Goal: Task Accomplishment & Management: Complete application form

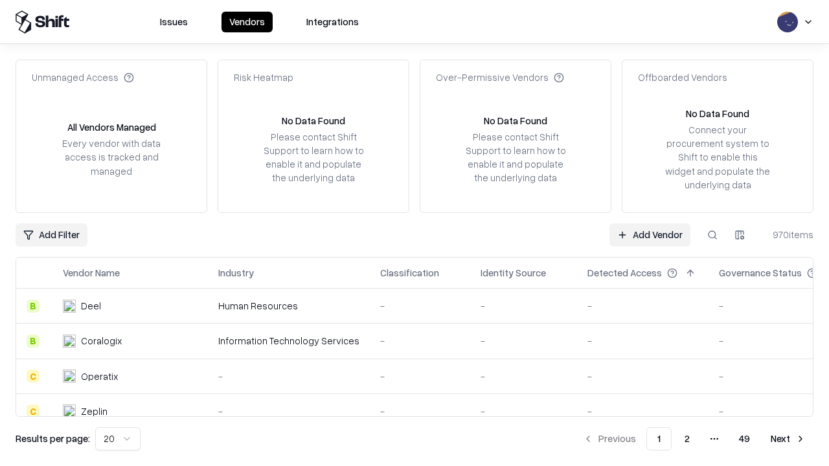
click at [650, 234] on link "Add Vendor" at bounding box center [650, 234] width 81 height 23
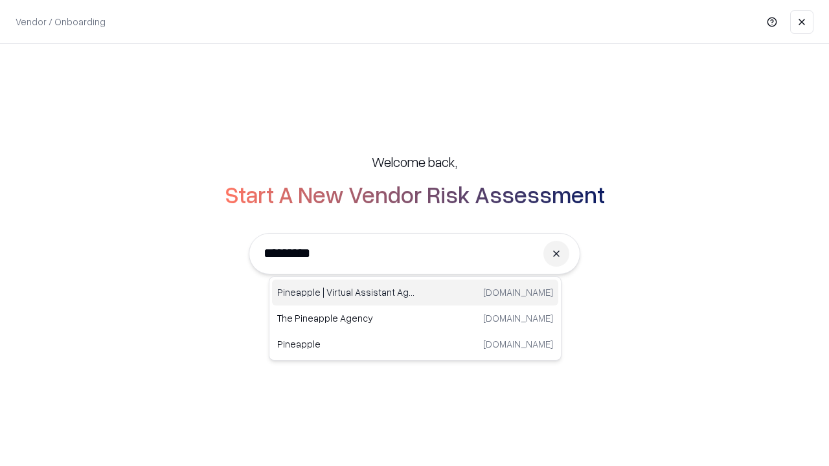
click at [415, 293] on div "Pineapple | Virtual Assistant Agency [DOMAIN_NAME]" at bounding box center [415, 293] width 286 height 26
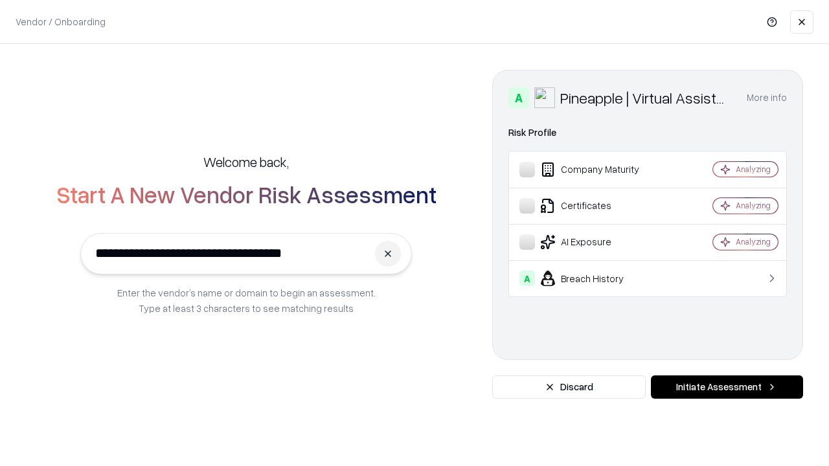
type input "**********"
click at [727, 387] on button "Initiate Assessment" at bounding box center [727, 387] width 152 height 23
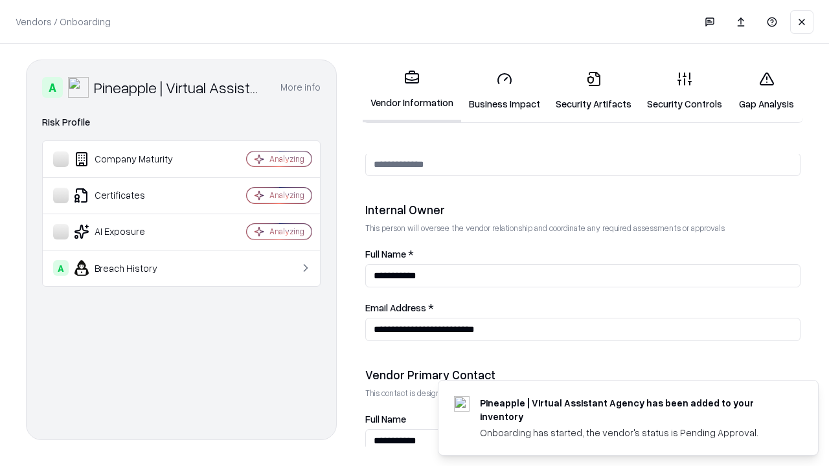
scroll to position [671, 0]
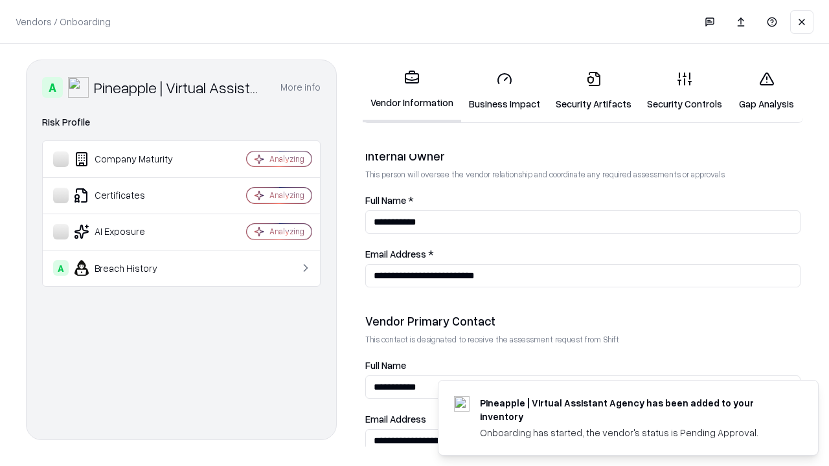
click at [505, 91] on link "Business Impact" at bounding box center [504, 91] width 87 height 60
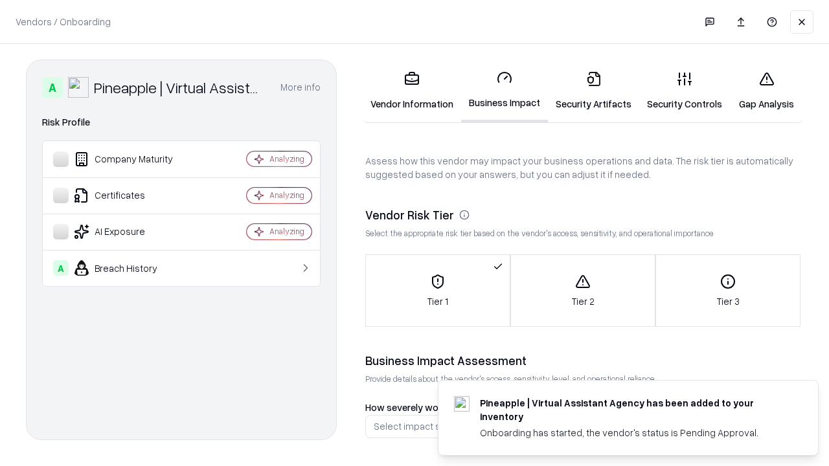
click at [593, 91] on link "Security Artifacts" at bounding box center [593, 91] width 91 height 60
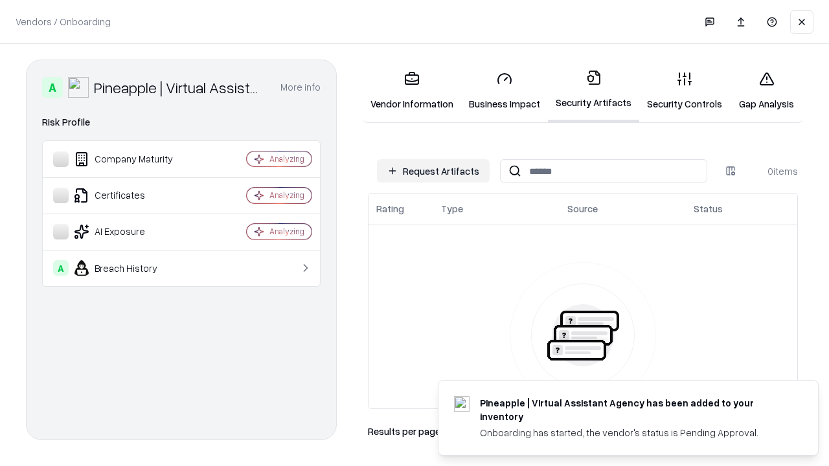
click at [433, 171] on button "Request Artifacts" at bounding box center [433, 170] width 113 height 23
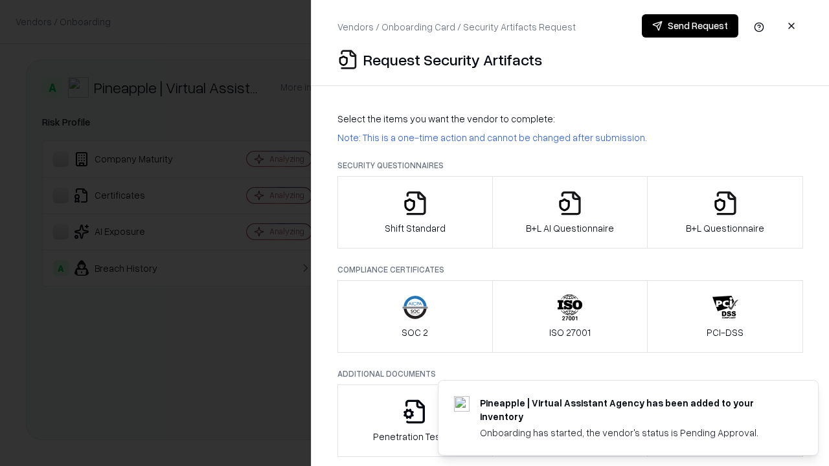
click at [415, 212] on icon "button" at bounding box center [415, 203] width 26 height 26
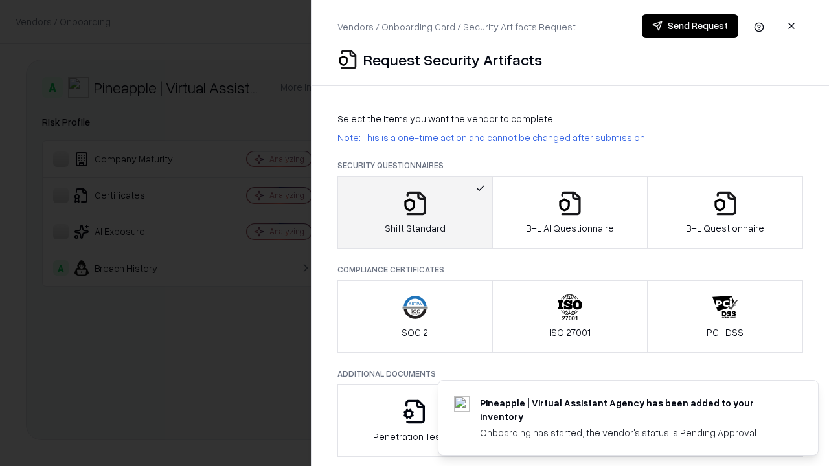
click at [690, 26] on button "Send Request" at bounding box center [690, 25] width 97 height 23
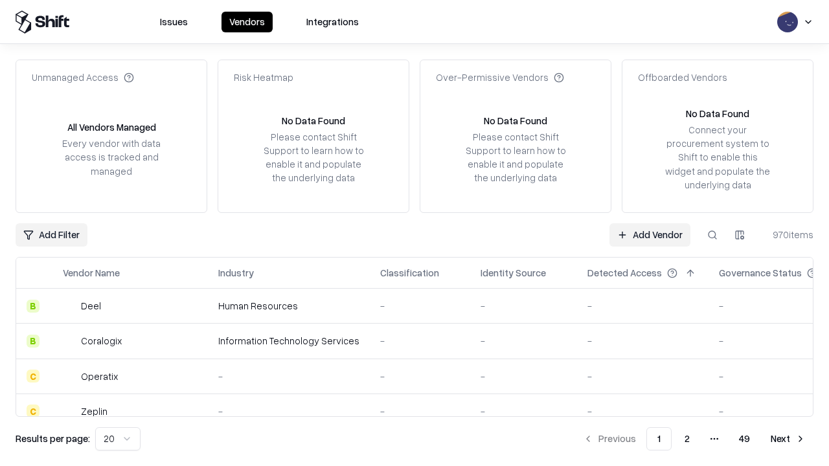
click at [713, 234] on button at bounding box center [712, 234] width 23 height 23
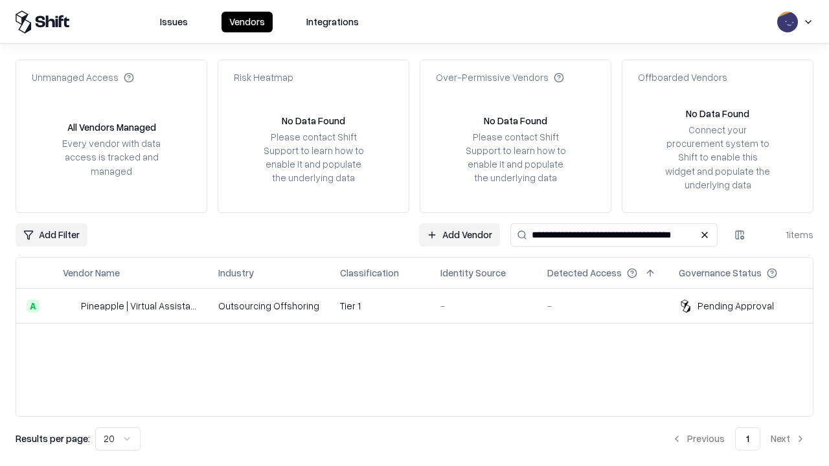
type input "**********"
click at [422, 306] on td "Tier 1" at bounding box center [380, 306] width 100 height 35
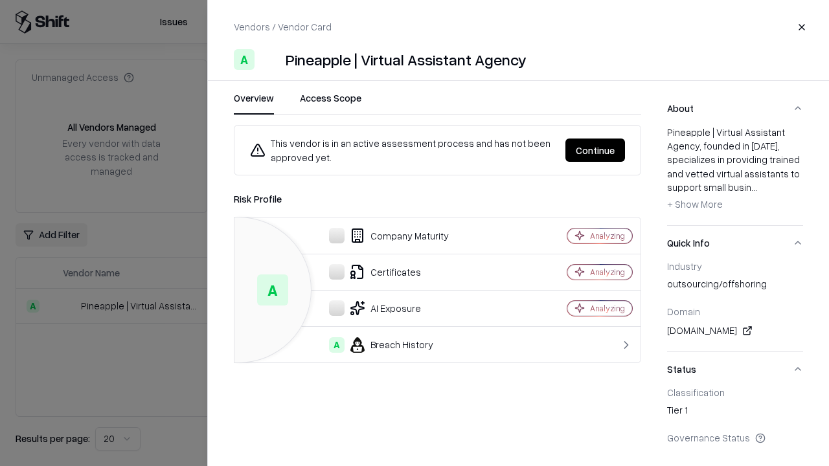
click at [595, 150] on button "Continue" at bounding box center [596, 150] width 60 height 23
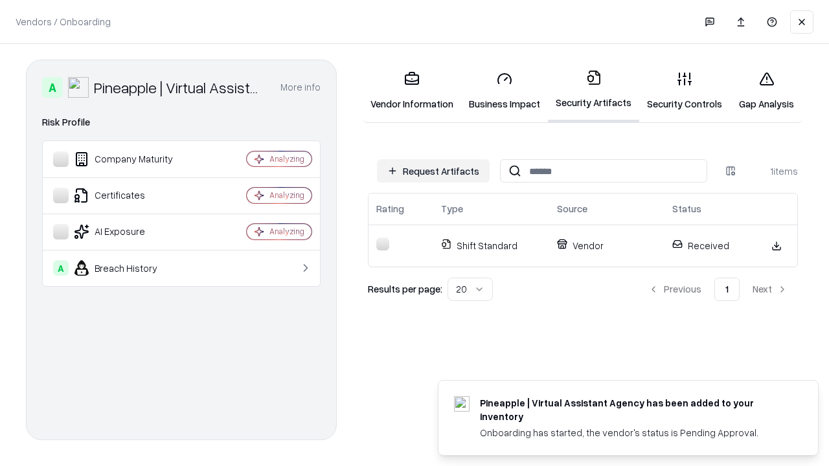
click at [766, 91] on link "Gap Analysis" at bounding box center [766, 91] width 73 height 60
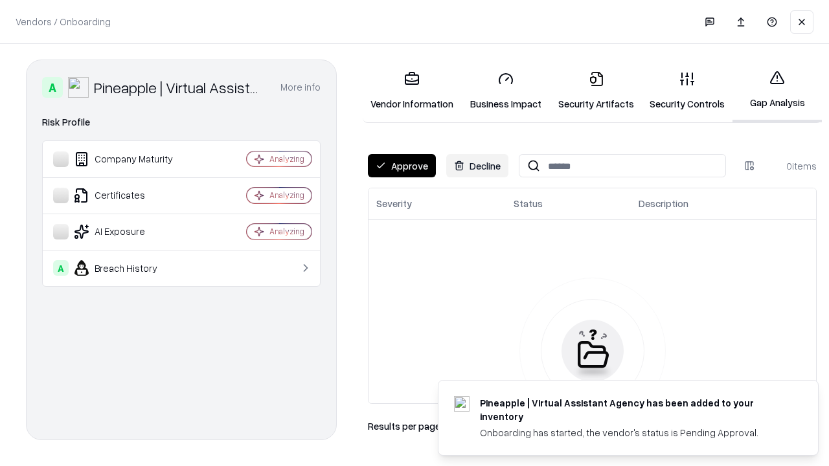
click at [402, 166] on button "Approve" at bounding box center [402, 165] width 68 height 23
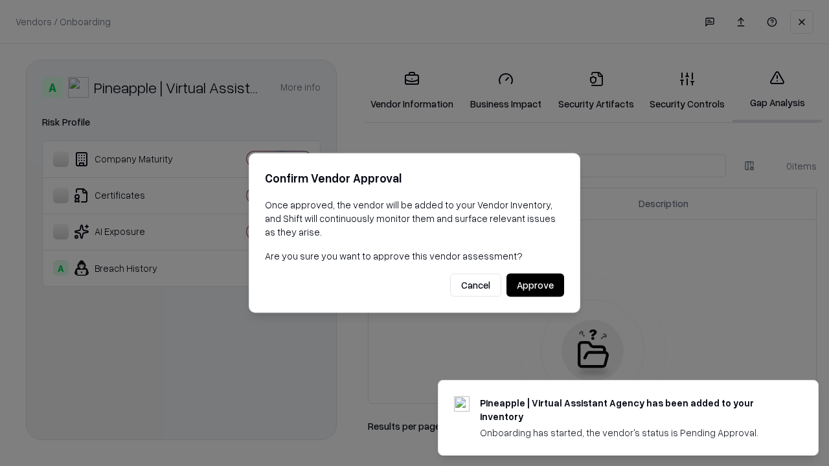
click at [535, 285] on button "Approve" at bounding box center [536, 285] width 58 height 23
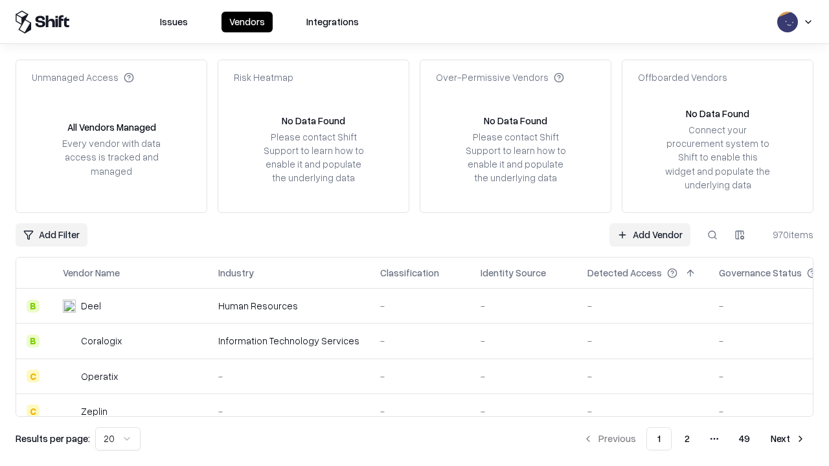
type input "**********"
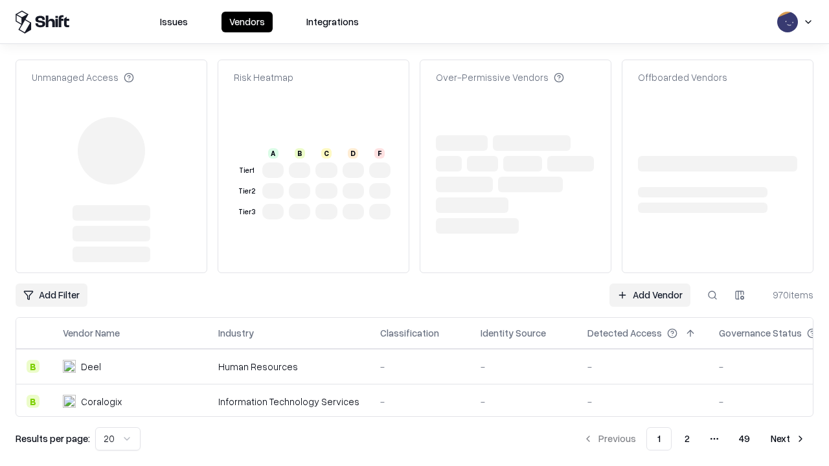
click at [650, 284] on link "Add Vendor" at bounding box center [650, 295] width 81 height 23
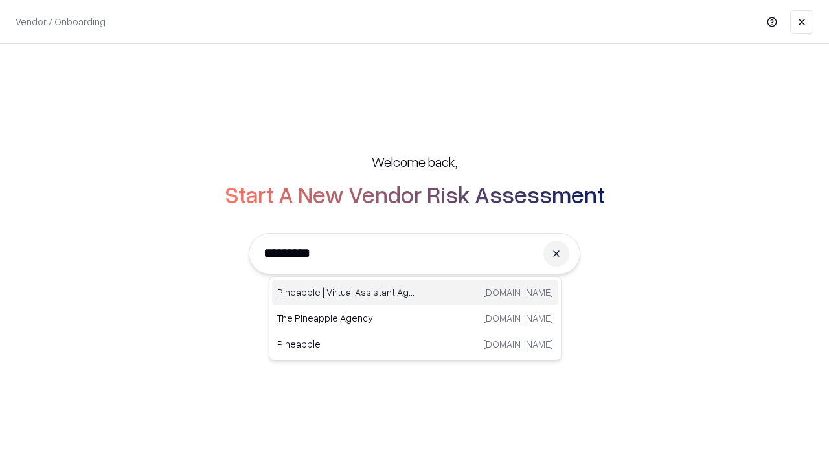
click at [415, 293] on div "Pineapple | Virtual Assistant Agency [DOMAIN_NAME]" at bounding box center [415, 293] width 286 height 26
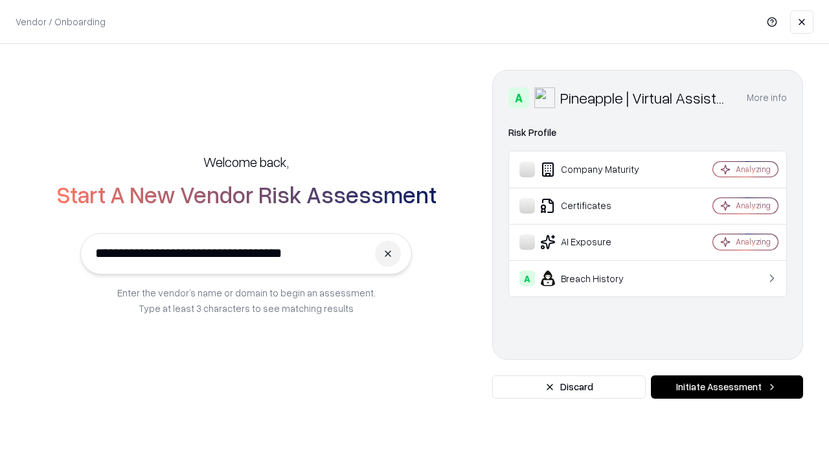
type input "**********"
click at [727, 387] on button "Initiate Assessment" at bounding box center [727, 387] width 152 height 23
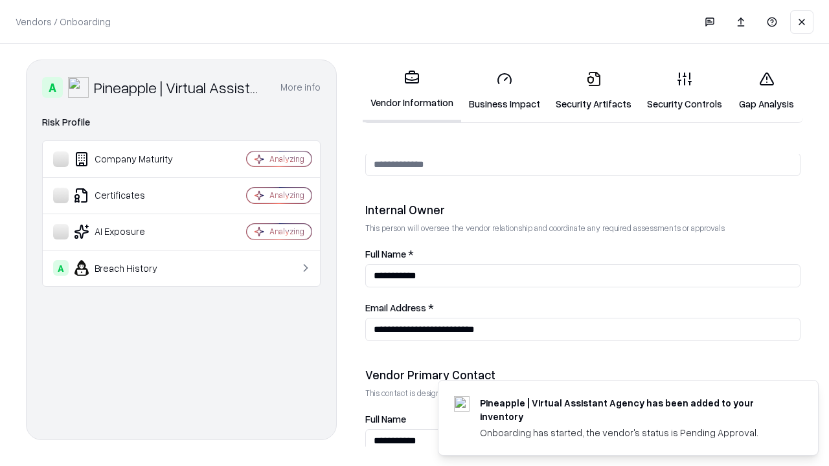
scroll to position [671, 0]
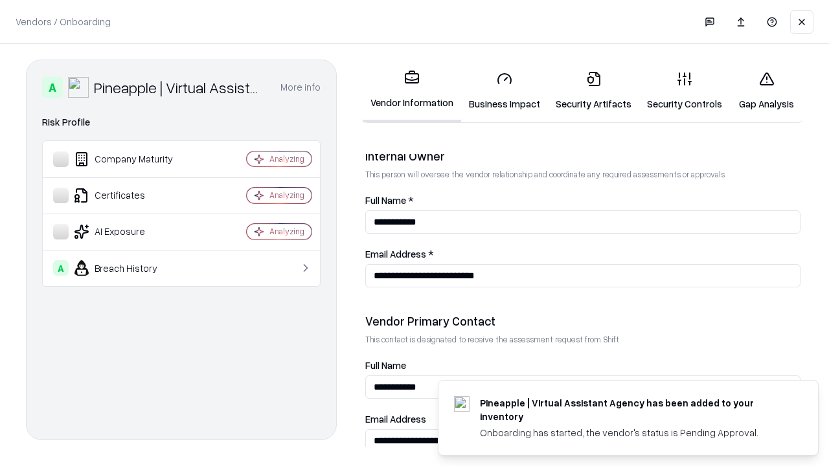
click at [766, 91] on link "Gap Analysis" at bounding box center [766, 91] width 73 height 60
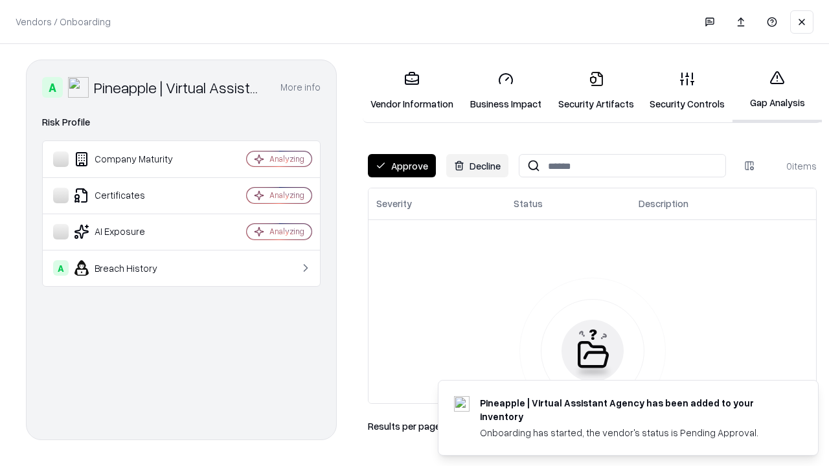
click at [402, 166] on button "Approve" at bounding box center [402, 165] width 68 height 23
